Goal: Information Seeking & Learning: Check status

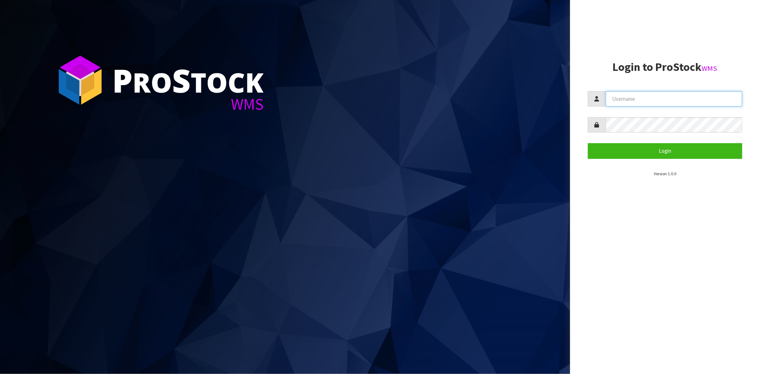
click at [621, 93] on input "text" at bounding box center [673, 98] width 136 height 15
type input "a"
type input "[PERSON_NAME][EMAIL_ADDRESS][DOMAIN_NAME]"
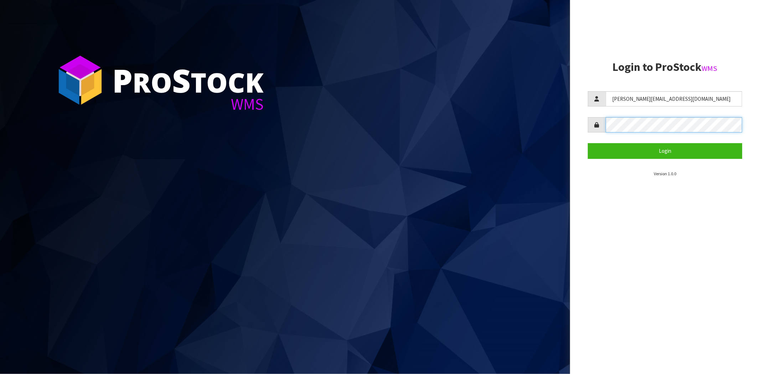
click at [588, 143] on button "Login" at bounding box center [665, 150] width 154 height 15
click at [587, 123] on aside "Login to ProStock WMS [PERSON_NAME][EMAIL_ADDRESS][DOMAIN_NAME] Login × Close I…" at bounding box center [665, 187] width 190 height 374
click at [588, 143] on button "Login" at bounding box center [665, 150] width 154 height 15
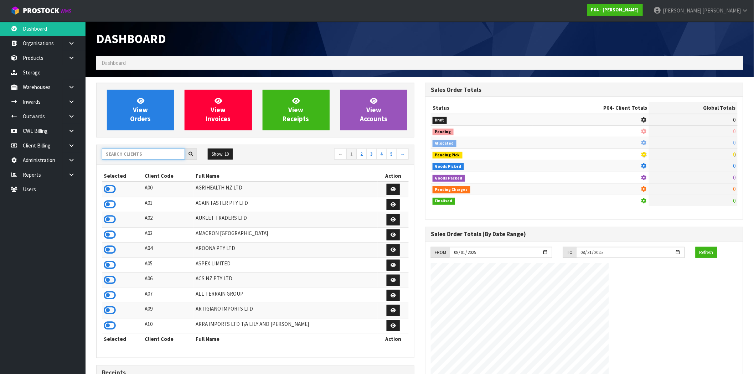
click at [116, 152] on input "text" at bounding box center [143, 154] width 83 height 11
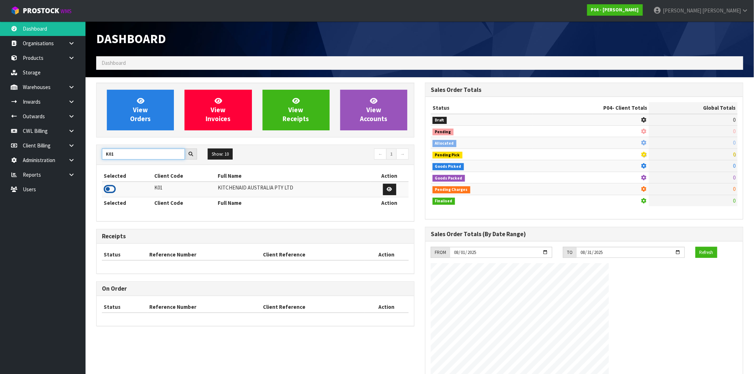
type input "K01"
click at [111, 188] on icon at bounding box center [110, 189] width 12 height 11
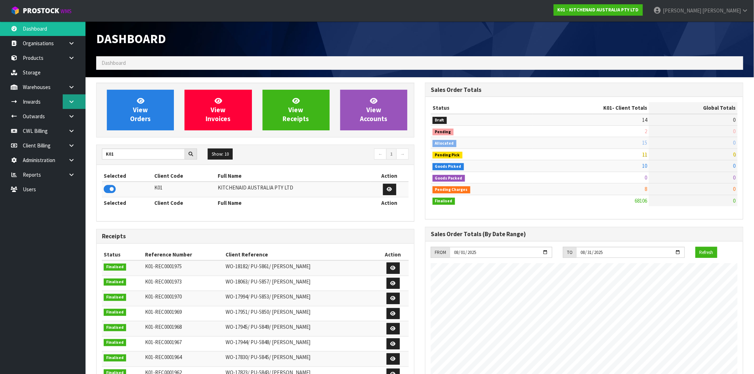
scroll to position [355720, 355827]
click at [76, 88] on link at bounding box center [74, 87] width 23 height 15
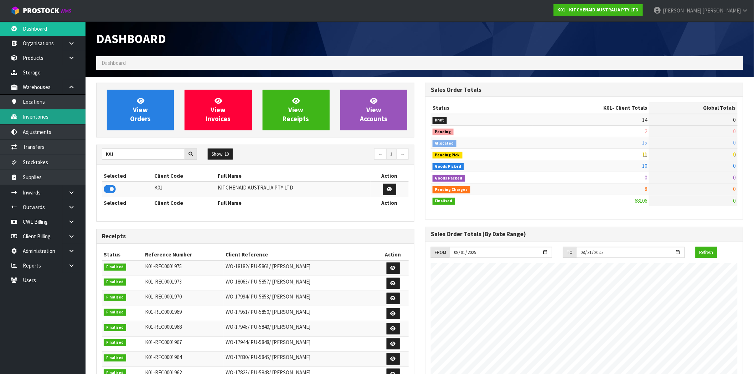
click at [38, 118] on link "Inventories" at bounding box center [42, 116] width 85 height 15
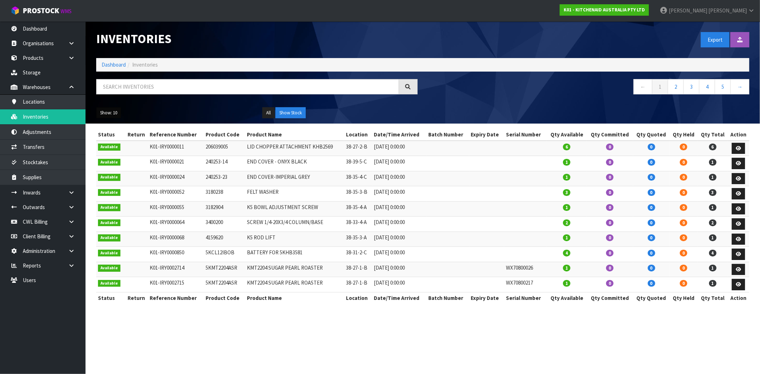
click at [119, 115] on button "Show: 10" at bounding box center [108, 112] width 25 height 11
click at [114, 156] on link "50" at bounding box center [125, 155] width 56 height 10
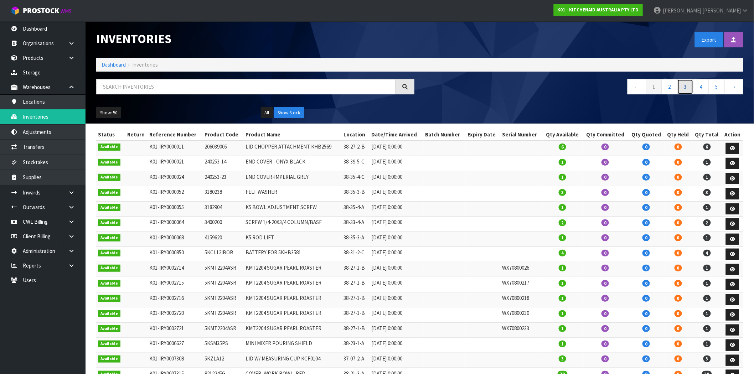
click at [682, 90] on link "3" at bounding box center [685, 86] width 16 height 15
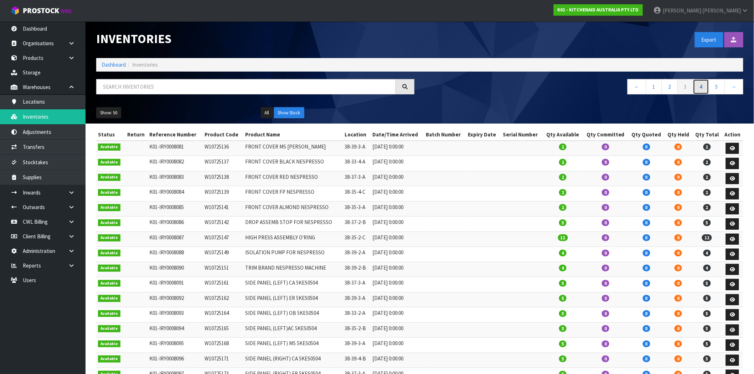
click at [702, 87] on link "4" at bounding box center [701, 86] width 16 height 15
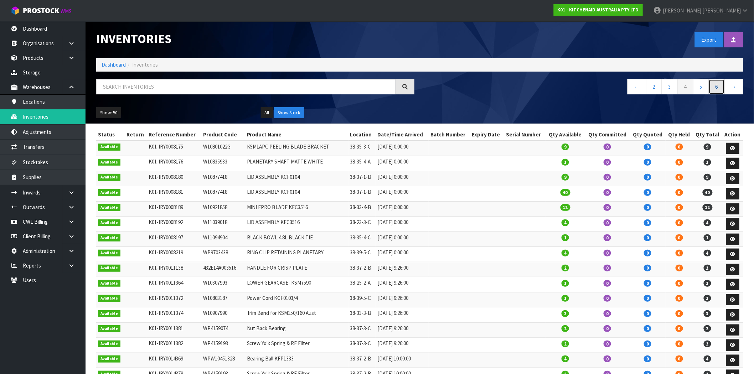
click at [718, 87] on link "6" at bounding box center [716, 86] width 16 height 15
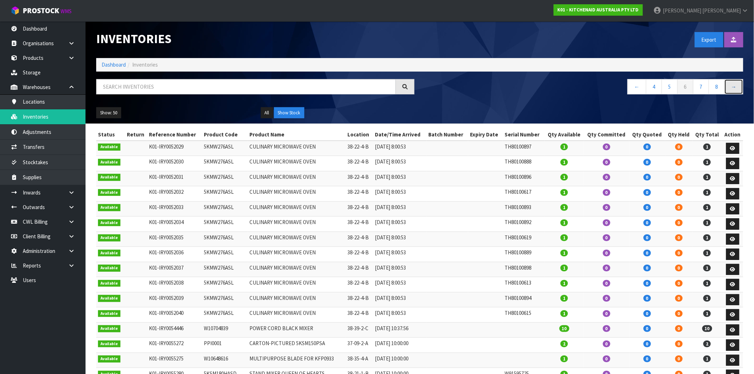
click at [733, 87] on link "→" at bounding box center [733, 86] width 19 height 15
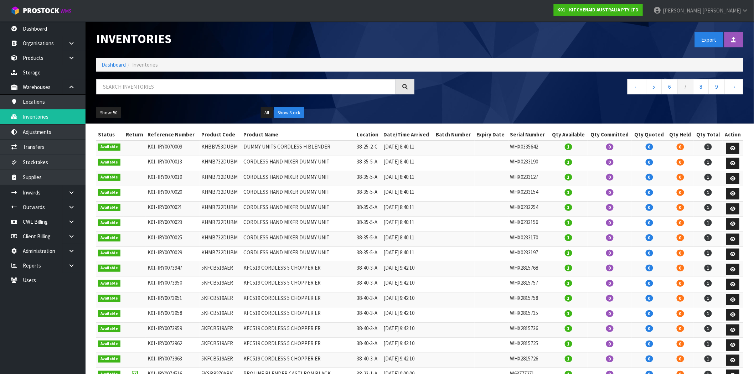
drag, startPoint x: 233, startPoint y: 147, endPoint x: 195, endPoint y: 150, distance: 37.9
click at [195, 150] on tr "Available K01-IRY0070009 KHBBV53DUBM DUMMY UNITS CORDLESS H BLENDER 38-25-2-C […" at bounding box center [419, 148] width 647 height 15
copy tr "KHBBV53DUBM"
click at [202, 89] on input "text" at bounding box center [246, 86] width 300 height 15
paste input "KHBBV53DUBM"
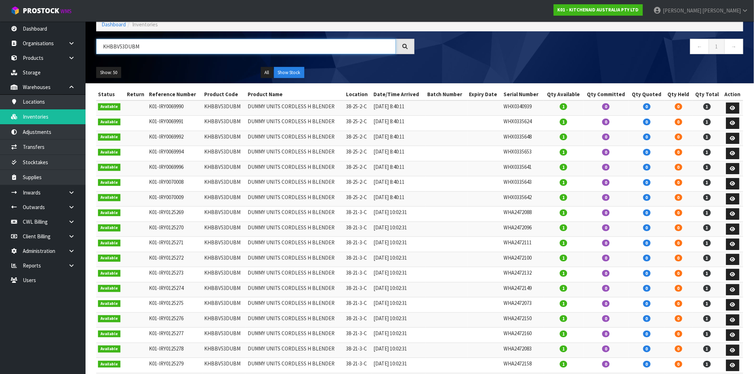
scroll to position [40, 0]
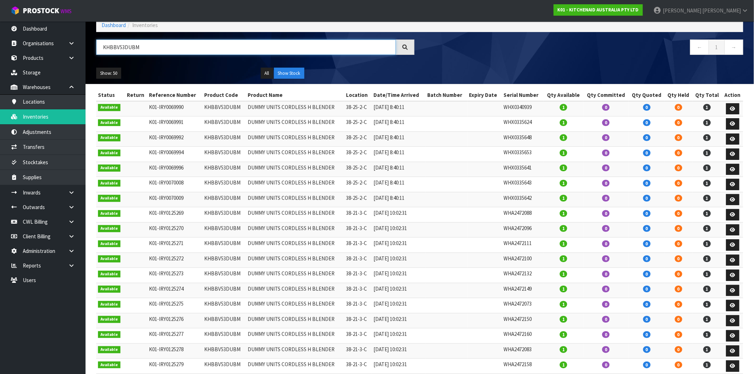
type input "KHBBV53DUBM"
click at [735, 107] on icon at bounding box center [732, 108] width 5 height 5
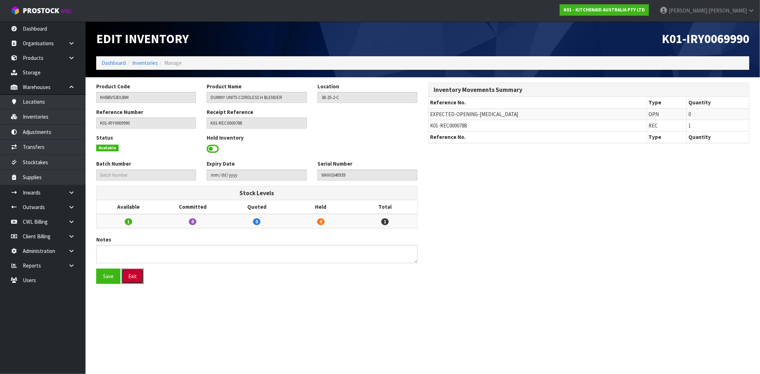
click at [136, 276] on button "Exit" at bounding box center [132, 276] width 22 height 15
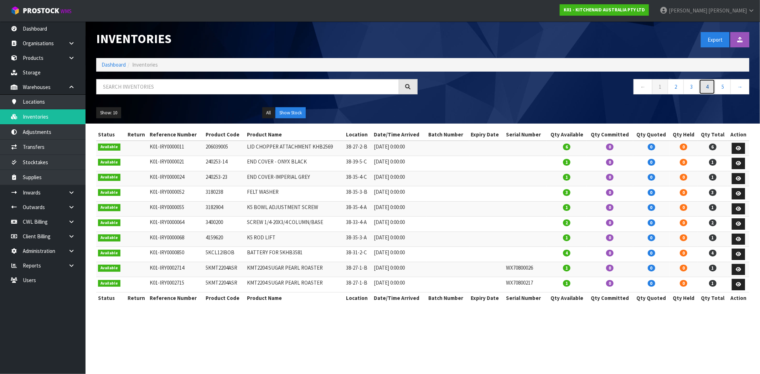
click at [706, 88] on link "4" at bounding box center [707, 86] width 16 height 15
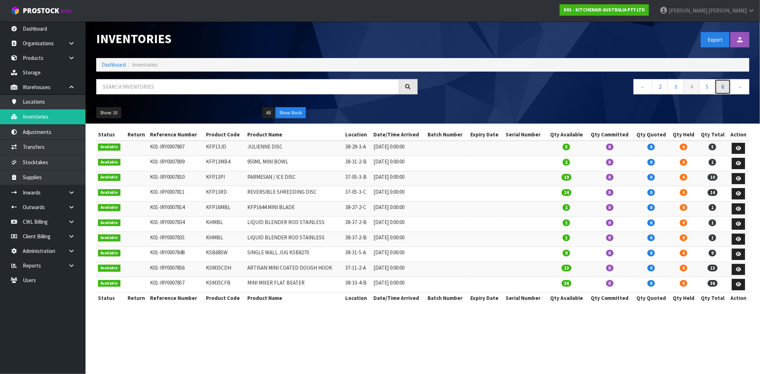
click at [722, 87] on link "6" at bounding box center [722, 86] width 16 height 15
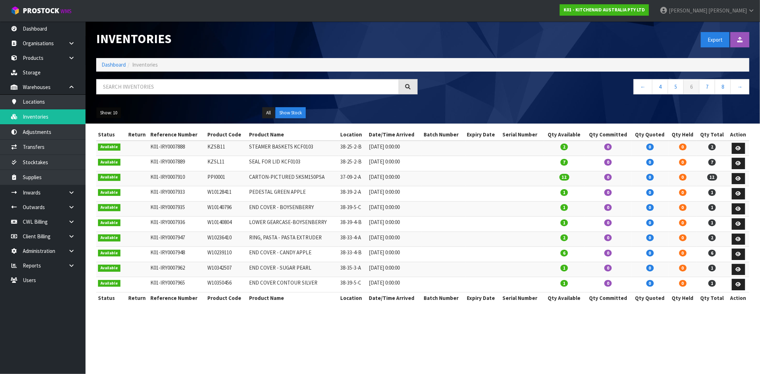
click at [102, 115] on button "Show: 10" at bounding box center [108, 112] width 25 height 11
click at [130, 158] on link "50" at bounding box center [125, 155] width 56 height 10
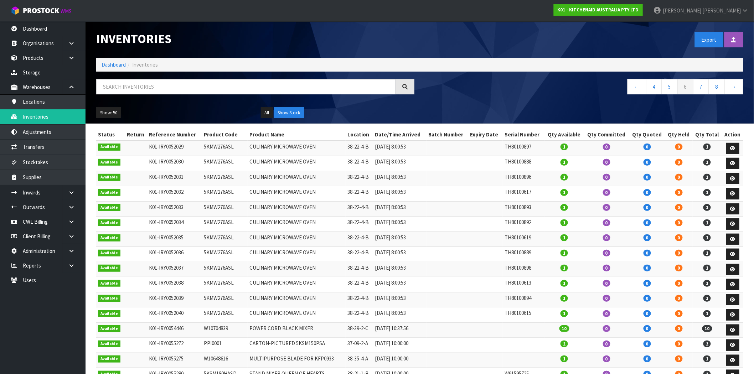
drag, startPoint x: 215, startPoint y: 147, endPoint x: 190, endPoint y: 152, distance: 26.0
click at [190, 152] on tr "Available K01-IRY0052029 5KMW276ASL CULINARY MICROWAVE OVEN 38-22-4-B [DATE] 8:…" at bounding box center [419, 148] width 647 height 15
copy tr "5KMW276ASL"
click at [184, 87] on input "text" at bounding box center [246, 86] width 300 height 15
paste input "5KMW276ASL"
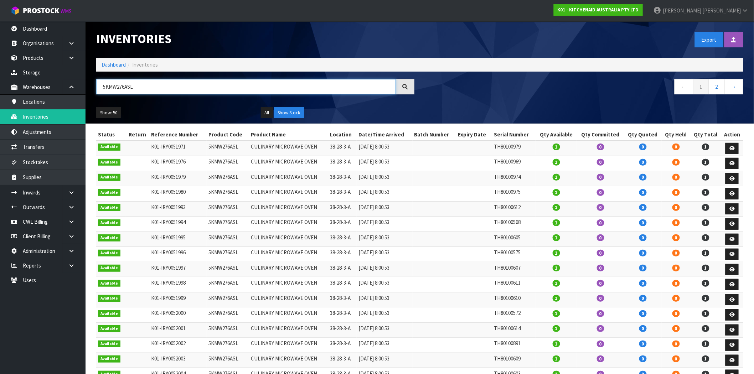
type input "5KMW276ASL"
click at [77, 205] on link at bounding box center [74, 207] width 23 height 15
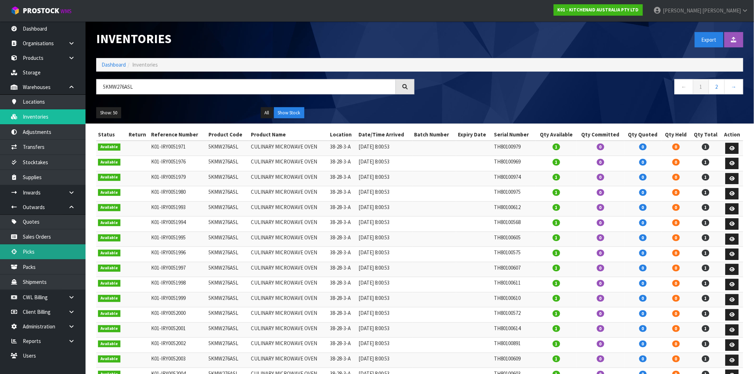
click at [35, 251] on link "Picks" at bounding box center [42, 251] width 85 height 15
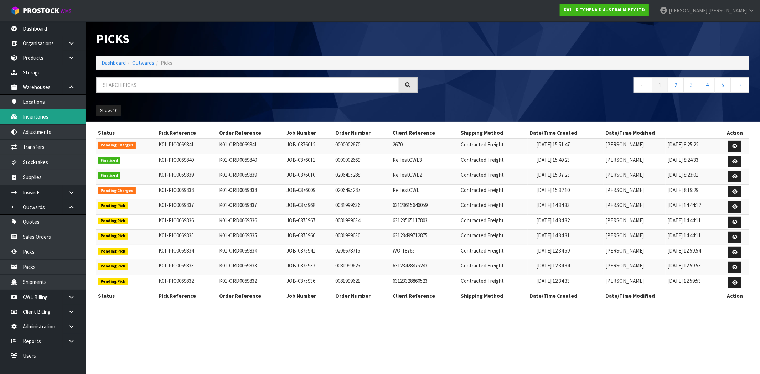
click at [48, 118] on link "Inventories" at bounding box center [42, 116] width 85 height 15
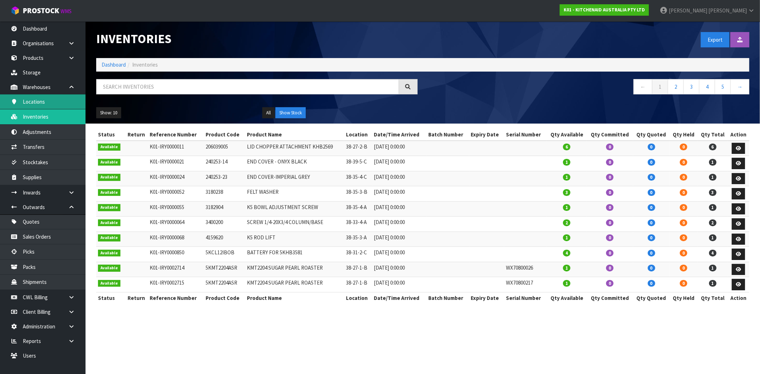
click at [77, 105] on link "Locations" at bounding box center [42, 101] width 85 height 15
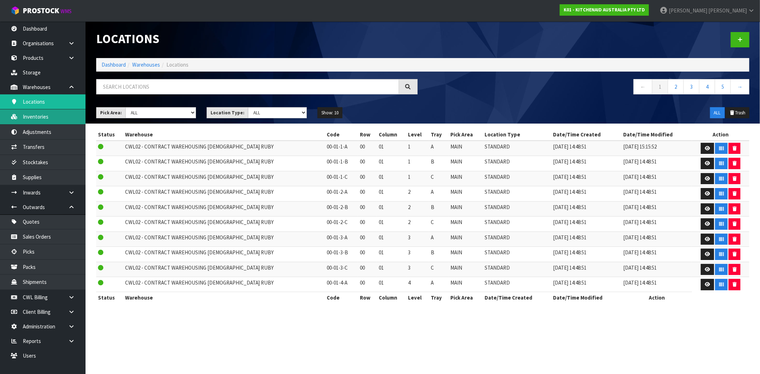
click at [44, 118] on link "Inventories" at bounding box center [42, 116] width 85 height 15
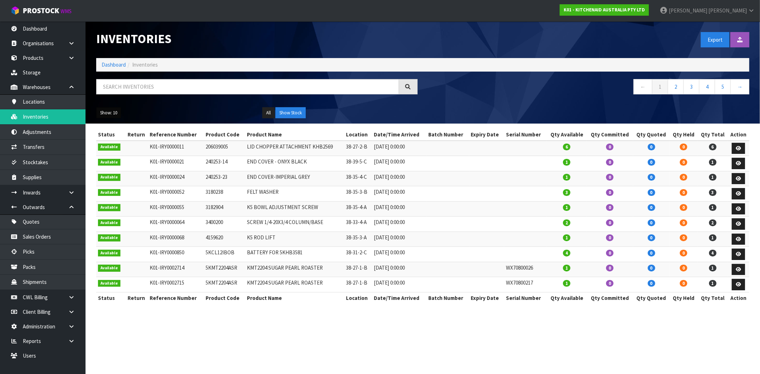
click at [116, 115] on button "Show: 10" at bounding box center [108, 112] width 25 height 11
click at [112, 158] on link "50" at bounding box center [125, 155] width 56 height 10
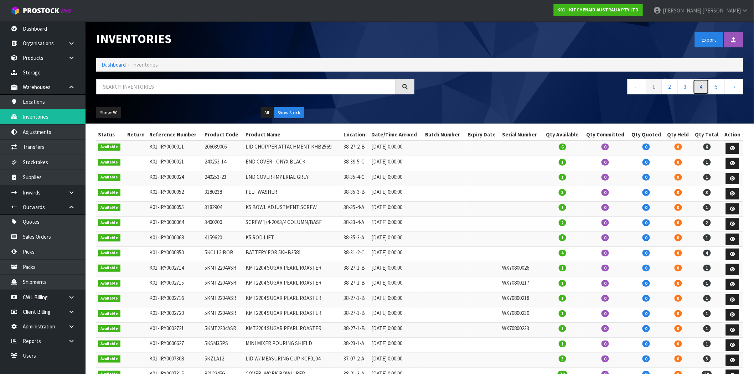
click at [695, 92] on link "4" at bounding box center [701, 86] width 16 height 15
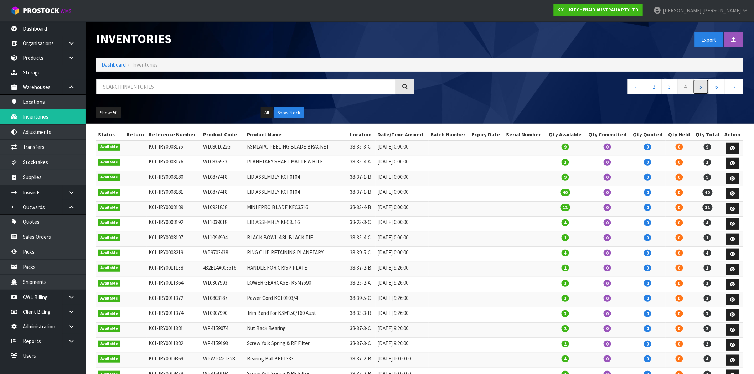
click at [706, 85] on link "5" at bounding box center [701, 86] width 16 height 15
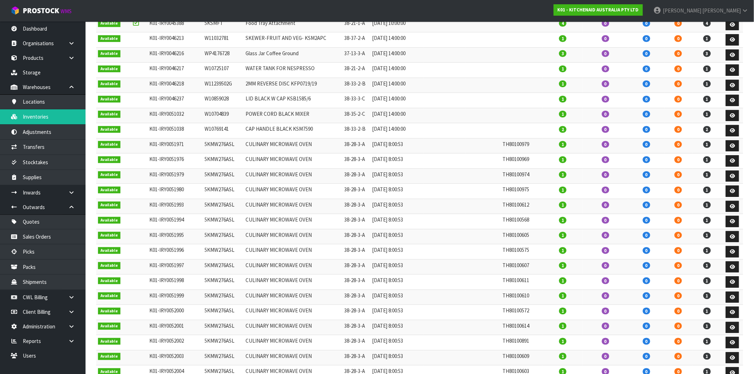
scroll to position [158, 0]
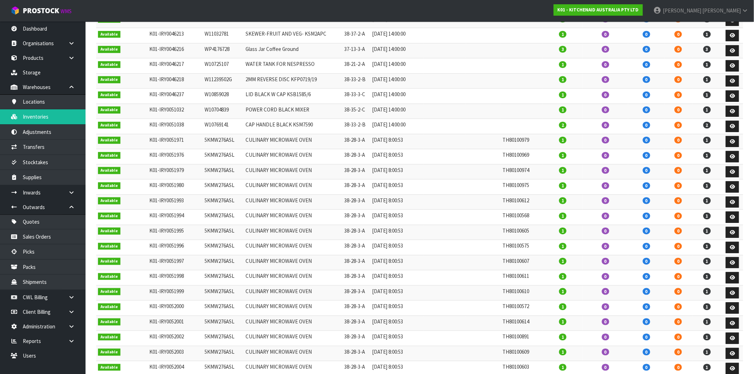
drag, startPoint x: 234, startPoint y: 141, endPoint x: 200, endPoint y: 139, distance: 33.5
click at [200, 139] on tr "Available K01-IRY0051971 5KMW276ASL CULINARY MICROWAVE OVEN 38-28-3-A [DATE] 8:…" at bounding box center [419, 141] width 647 height 15
copy tr "5KMW276ASL"
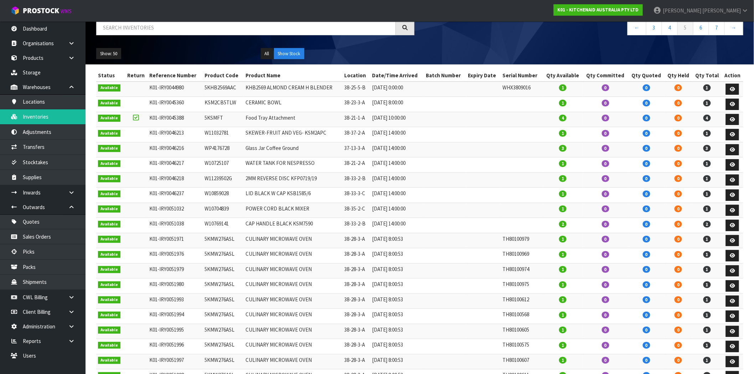
scroll to position [0, 0]
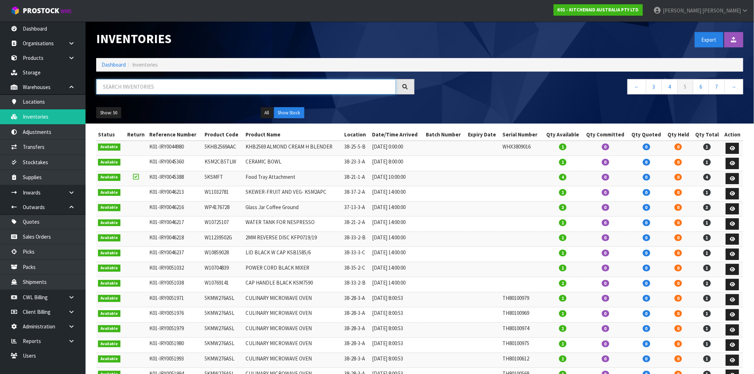
click at [206, 87] on input "text" at bounding box center [246, 86] width 300 height 15
paste input "5KMW276ASL"
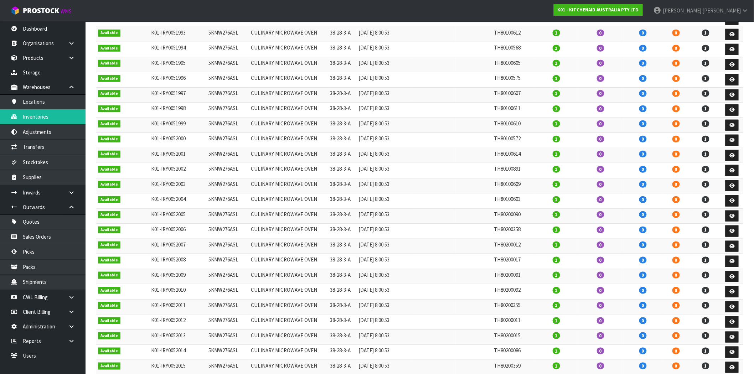
scroll to position [39, 0]
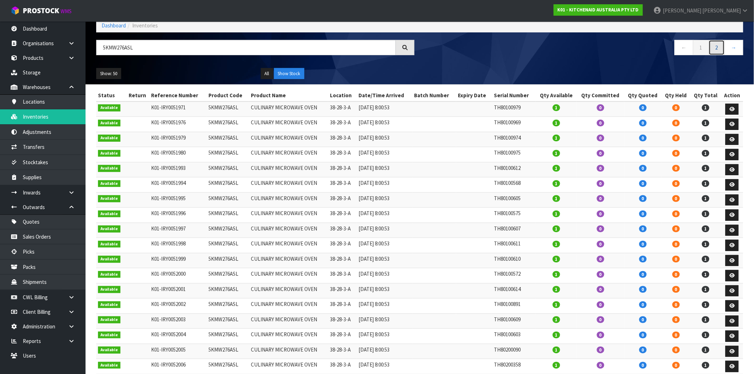
click at [715, 51] on link "2" at bounding box center [716, 47] width 16 height 15
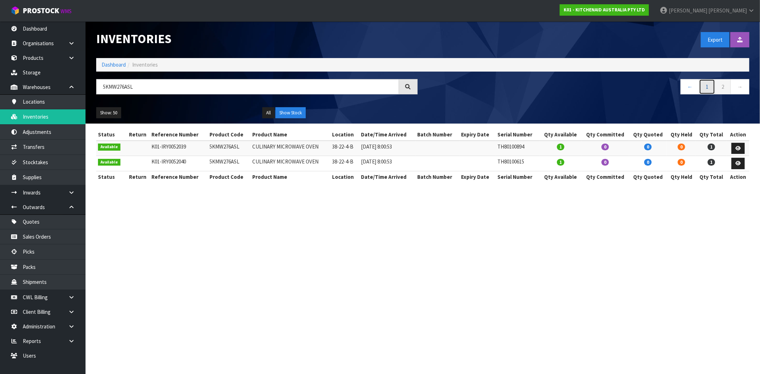
click at [711, 83] on link "1" at bounding box center [707, 86] width 16 height 15
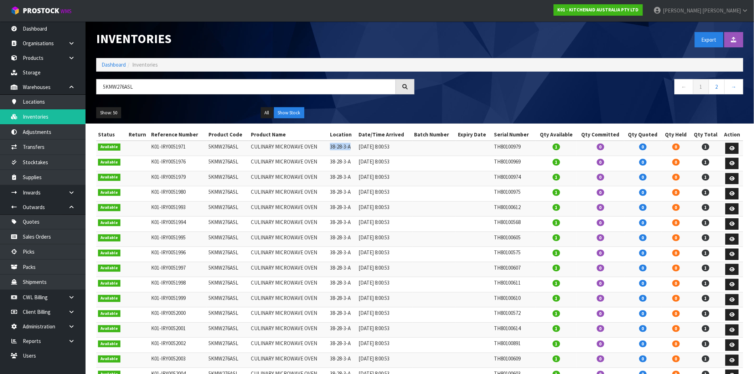
drag, startPoint x: 354, startPoint y: 146, endPoint x: 324, endPoint y: 146, distance: 29.9
click at [324, 146] on tr "Available K01-IRY0051971 5KMW276ASL CULINARY MICROWAVE OVEN 38-28-3-A [DATE] 8:…" at bounding box center [419, 148] width 647 height 15
copy tr "38-28-3-A"
drag, startPoint x: 175, startPoint y: 94, endPoint x: 67, endPoint y: 89, distance: 108.0
click at [68, 89] on body "Toggle navigation ProStock WMS K01 - KITCHENAID AUSTRALIA PTY LTD [PERSON_NAME]…" at bounding box center [377, 187] width 754 height 374
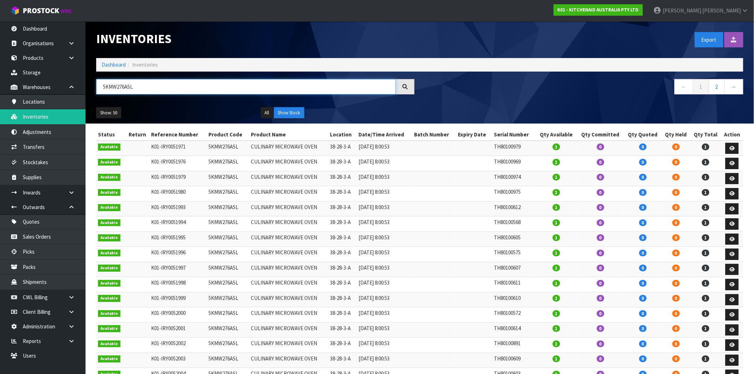
paste input "38-28-3-A"
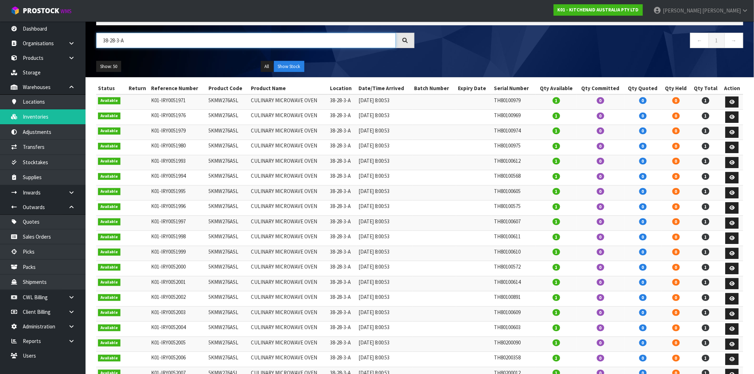
scroll to position [20, 0]
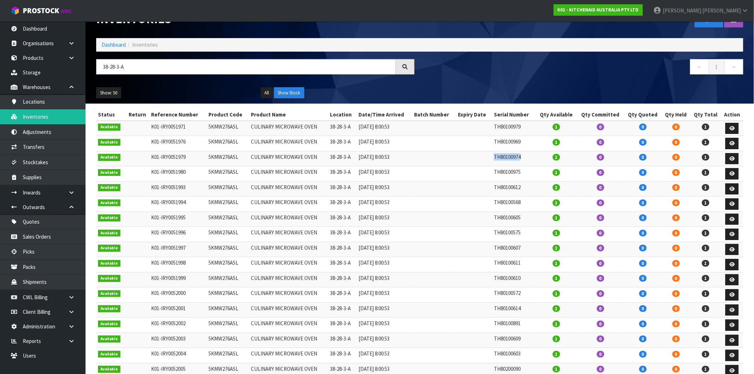
drag, startPoint x: 525, startPoint y: 157, endPoint x: 482, endPoint y: 154, distance: 43.2
click at [482, 154] on tr "Available K01-IRY0051979 5KMW276ASL CULINARY MICROWAVE OVEN 38-28-3-A [DATE] 8:…" at bounding box center [419, 158] width 647 height 15
copy tr "TH80100974"
drag, startPoint x: 145, startPoint y: 59, endPoint x: 142, endPoint y: 69, distance: 10.5
click at [144, 61] on input "38-28-3-A" at bounding box center [246, 66] width 300 height 15
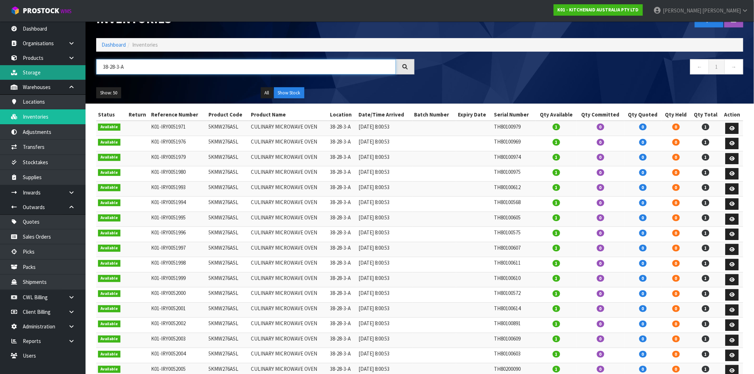
drag, startPoint x: 76, startPoint y: 67, endPoint x: 61, endPoint y: 67, distance: 15.0
click at [62, 67] on body "Toggle navigation ProStock WMS K01 - KITCHENAID AUSTRALIA PTY LTD [PERSON_NAME]…" at bounding box center [377, 167] width 754 height 374
paste input "TH80100974"
type input "TH80100974"
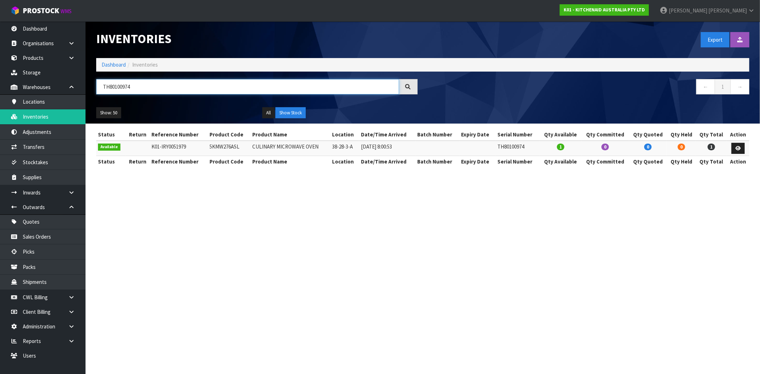
drag, startPoint x: 150, startPoint y: 86, endPoint x: 90, endPoint y: 84, distance: 59.9
click at [91, 84] on div "TH80100974" at bounding box center [257, 89] width 332 height 21
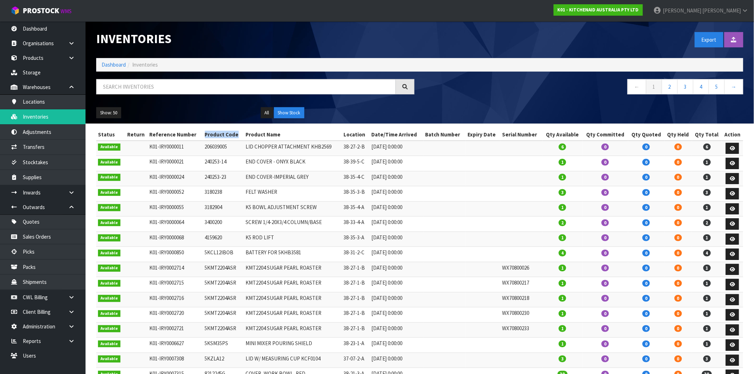
drag, startPoint x: 236, startPoint y: 133, endPoint x: 202, endPoint y: 137, distance: 34.0
click at [203, 137] on th "Product Code" at bounding box center [223, 134] width 41 height 11
drag, startPoint x: 364, startPoint y: 134, endPoint x: 328, endPoint y: 134, distance: 36.3
click at [328, 134] on tr "Status Return Reference Number Product Code Product Name Location Date/Time Arr…" at bounding box center [419, 134] width 647 height 11
drag, startPoint x: 538, startPoint y: 133, endPoint x: 503, endPoint y: 133, distance: 34.9
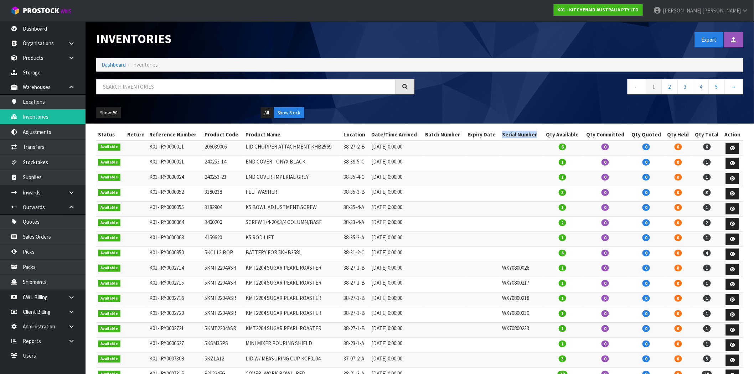
click at [503, 133] on th "Serial Number" at bounding box center [521, 134] width 42 height 11
drag, startPoint x: 415, startPoint y: 134, endPoint x: 364, endPoint y: 135, distance: 51.0
click at [364, 135] on tr "Status Return Reference Number Product Code Product Name Location Date/Time Arr…" at bounding box center [419, 134] width 647 height 11
click at [401, 139] on th "Date/Time Arrived" at bounding box center [396, 134] width 54 height 11
drag, startPoint x: 417, startPoint y: 135, endPoint x: 370, endPoint y: 134, distance: 46.3
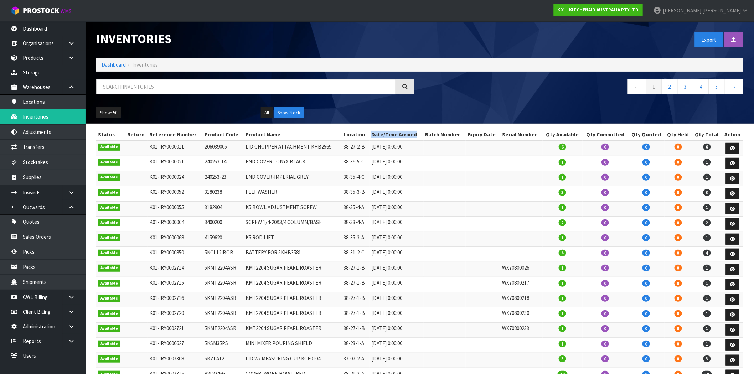
click at [370, 134] on tr "Status Return Reference Number Product Code Product Name Location Date/Time Arr…" at bounding box center [419, 134] width 647 height 11
drag, startPoint x: 394, startPoint y: 135, endPoint x: 401, endPoint y: 133, distance: 7.4
click at [394, 135] on th "Date/Time Arrived" at bounding box center [396, 134] width 54 height 11
click at [413, 134] on th "Date/Time Arrived" at bounding box center [396, 134] width 54 height 11
drag, startPoint x: 417, startPoint y: 134, endPoint x: 359, endPoint y: 133, distance: 58.1
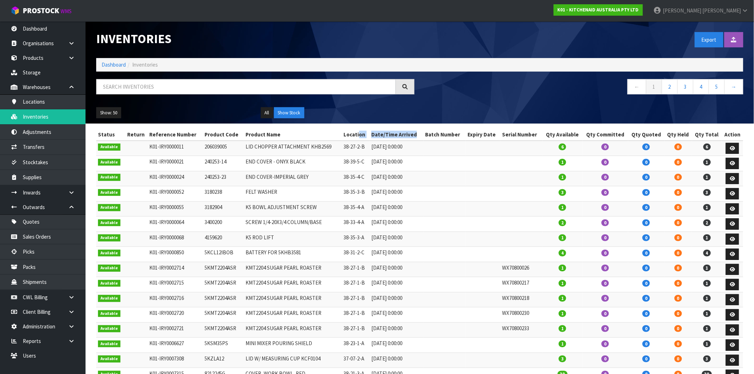
click at [359, 133] on tr "Status Return Reference Number Product Code Product Name Location Date/Time Arr…" at bounding box center [419, 134] width 647 height 11
click at [432, 170] on td at bounding box center [444, 163] width 42 height 15
drag, startPoint x: 417, startPoint y: 136, endPoint x: 373, endPoint y: 136, distance: 44.5
click at [373, 136] on th "Date/Time Arrived" at bounding box center [396, 134] width 54 height 11
drag, startPoint x: 195, startPoint y: 132, endPoint x: 146, endPoint y: 134, distance: 48.8
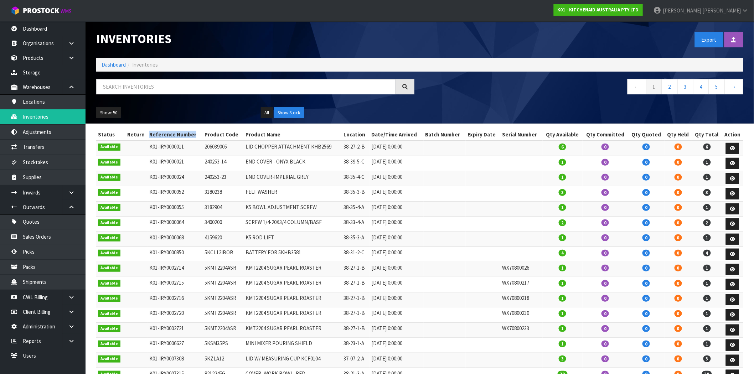
click at [146, 134] on tr "Status Return Reference Number Product Code Product Name Location Date/Time Arr…" at bounding box center [419, 134] width 647 height 11
click at [159, 145] on td "K01-IRY0000011" at bounding box center [175, 148] width 56 height 15
drag, startPoint x: 193, startPoint y: 133, endPoint x: 128, endPoint y: 132, distance: 65.9
click at [128, 132] on tr "Status Return Reference Number Product Code Product Name Location Date/Time Arr…" at bounding box center [419, 134] width 647 height 11
click at [183, 137] on th "Reference Number" at bounding box center [175, 134] width 56 height 11
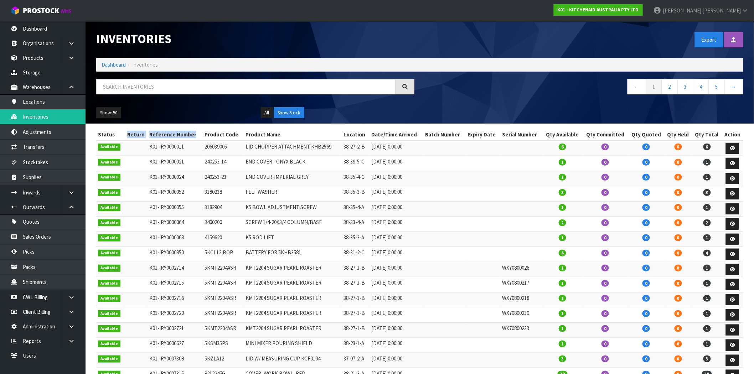
click at [146, 138] on th "Return" at bounding box center [135, 134] width 23 height 11
drag, startPoint x: 224, startPoint y: 207, endPoint x: 198, endPoint y: 210, distance: 25.5
click at [198, 210] on tr "Available K01-IRY0000055 3182904 K5 BOWL ADJUSTMENT SCREW 38-35-4-A [DATE] 0:00…" at bounding box center [419, 208] width 647 height 15
click at [222, 219] on td "3400200" at bounding box center [223, 224] width 41 height 15
drag, startPoint x: 223, startPoint y: 210, endPoint x: 215, endPoint y: 220, distance: 12.4
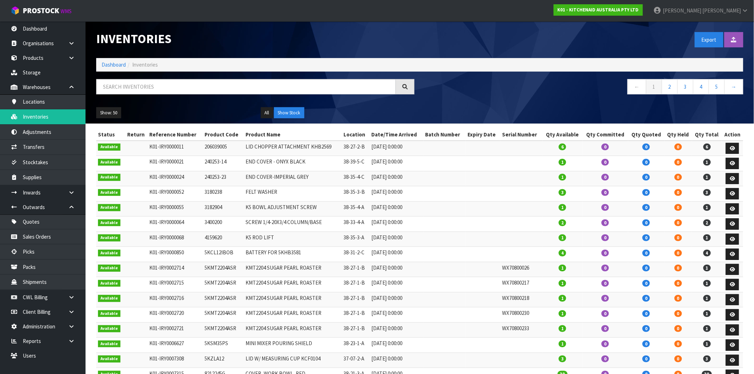
click at [199, 209] on tr "Available K01-IRY0000055 3182904 K5 BOWL ADJUSTMENT SCREW 38-35-4-A [DATE] 0:00…" at bounding box center [419, 208] width 647 height 15
copy tr "3182904"
click at [216, 208] on td "3182904" at bounding box center [223, 208] width 41 height 15
drag, startPoint x: 223, startPoint y: 208, endPoint x: 201, endPoint y: 209, distance: 21.8
click at [201, 209] on tr "Available K01-IRY0000055 3182904 K5 BOWL ADJUSTMENT SCREW 38-35-4-A [DATE] 0:00…" at bounding box center [419, 208] width 647 height 15
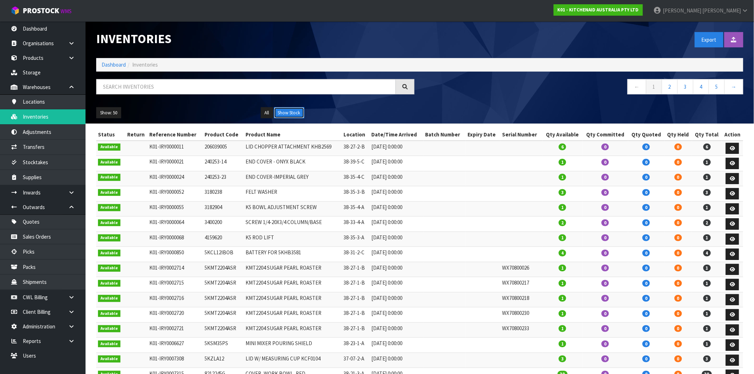
click at [291, 116] on button "Show Stock" at bounding box center [289, 112] width 30 height 11
drag, startPoint x: 719, startPoint y: 134, endPoint x: 692, endPoint y: 132, distance: 27.1
click at [692, 132] on tr "Status Return Reference Number Product Code Product Name Location Date/Time Arr…" at bounding box center [419, 134] width 647 height 11
click at [265, 112] on button "All" at bounding box center [267, 112] width 12 height 11
click at [269, 115] on button "All" at bounding box center [267, 112] width 12 height 11
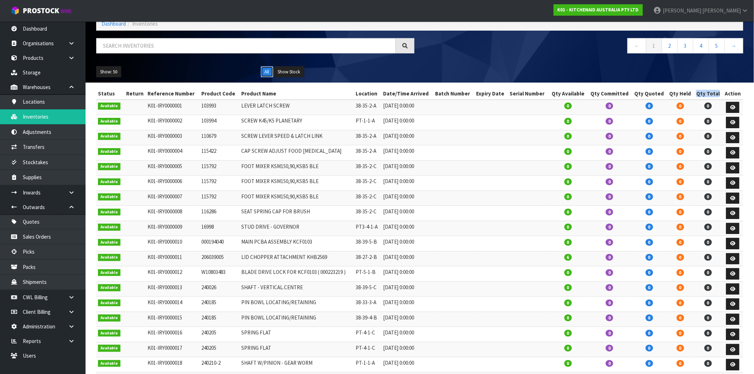
scroll to position [40, 0]
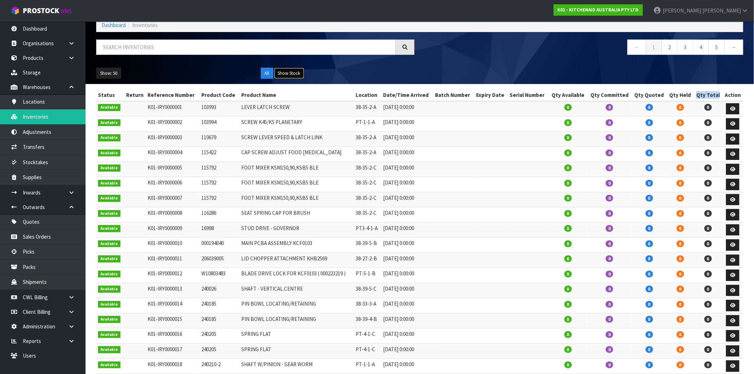
click at [285, 74] on button "Show Stock" at bounding box center [289, 73] width 30 height 11
